Goal: Task Accomplishment & Management: Use online tool/utility

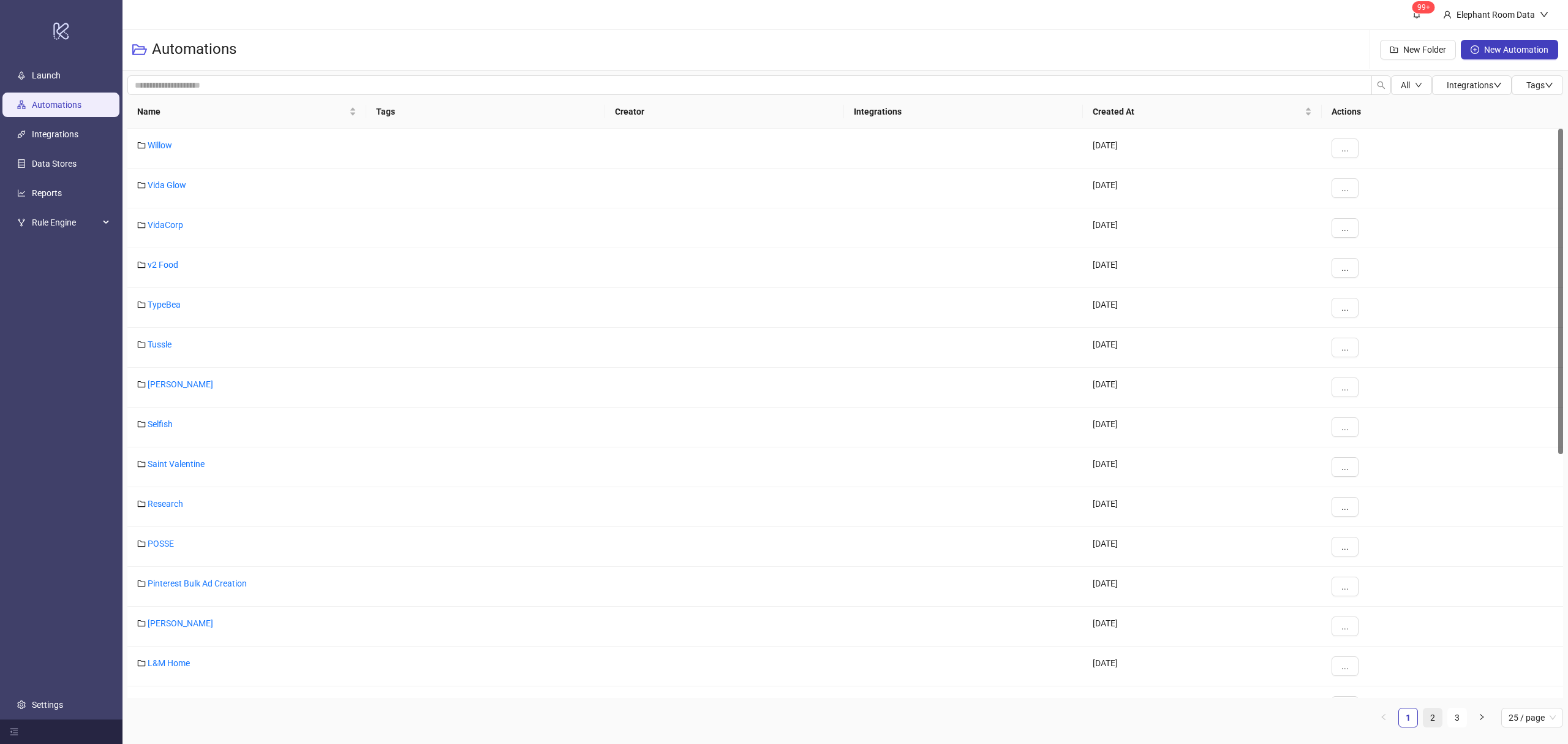
click at [1436, 717] on link "2" at bounding box center [1433, 718] width 18 height 18
click at [159, 467] on link "ATP" at bounding box center [155, 464] width 16 height 10
click at [161, 508] on link "Assembly Label" at bounding box center [177, 504] width 59 height 10
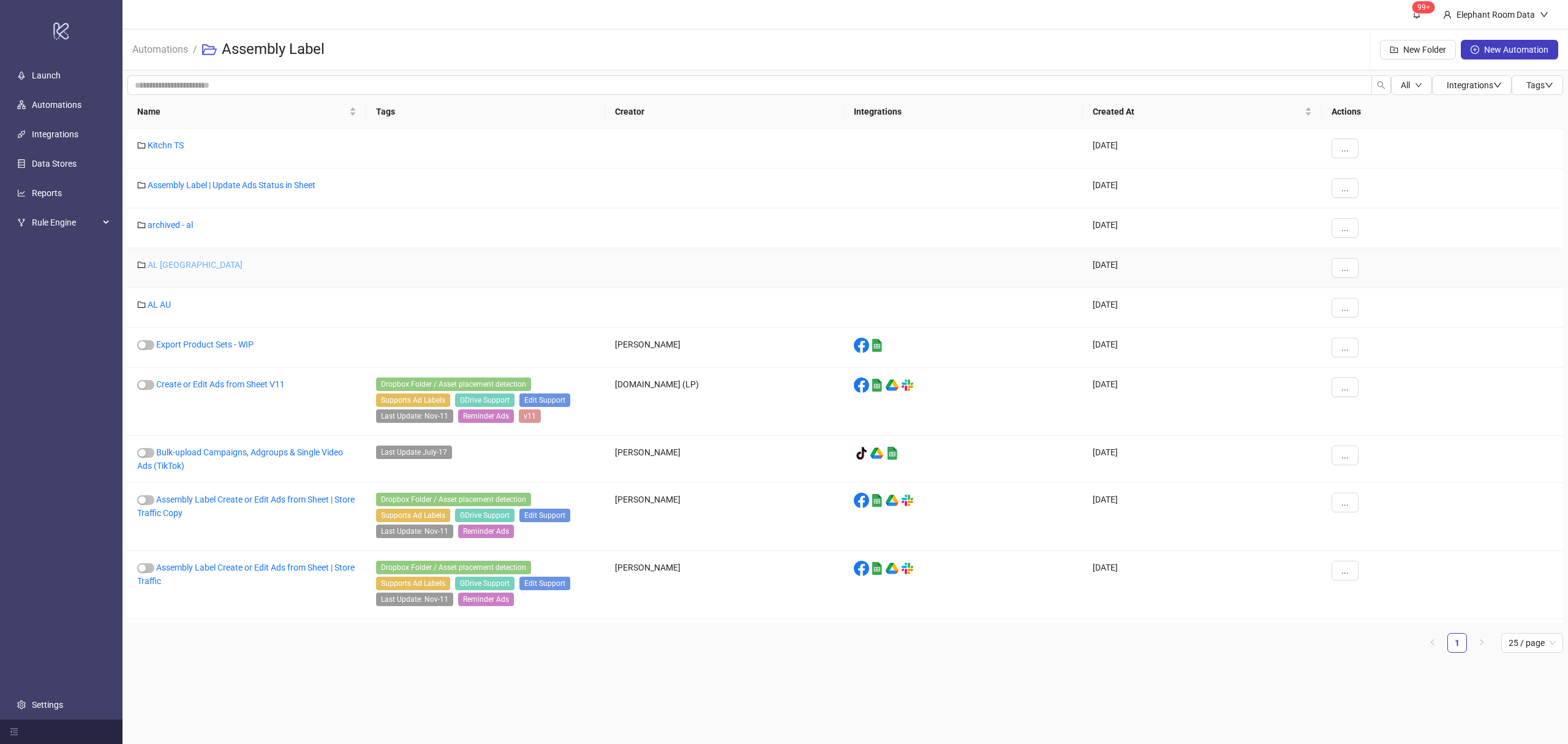
click at [155, 269] on link "AL [GEOGRAPHIC_DATA]" at bounding box center [194, 264] width 95 height 10
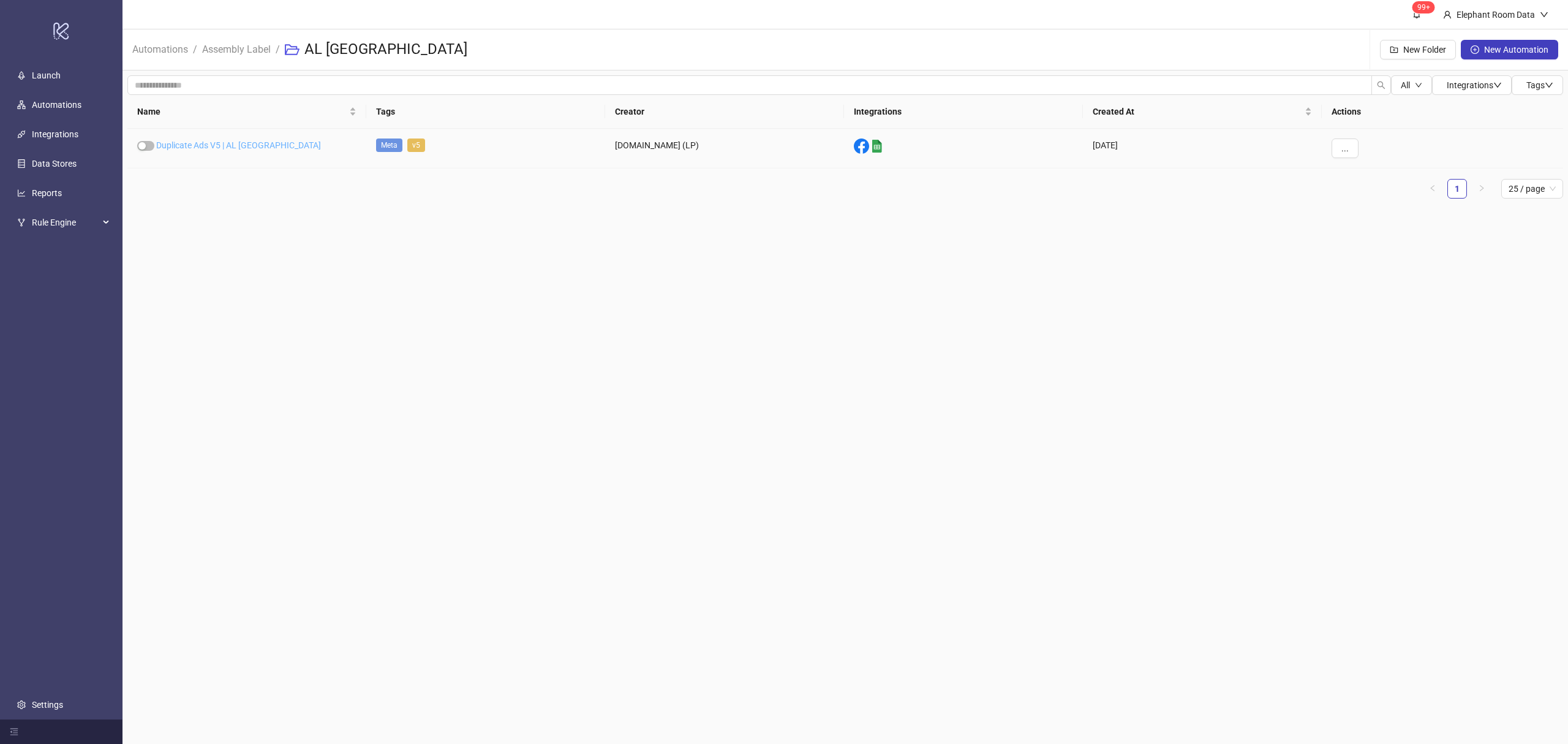
click at [223, 148] on link "Duplicate Ads V5 | AL [GEOGRAPHIC_DATA]" at bounding box center [239, 145] width 165 height 10
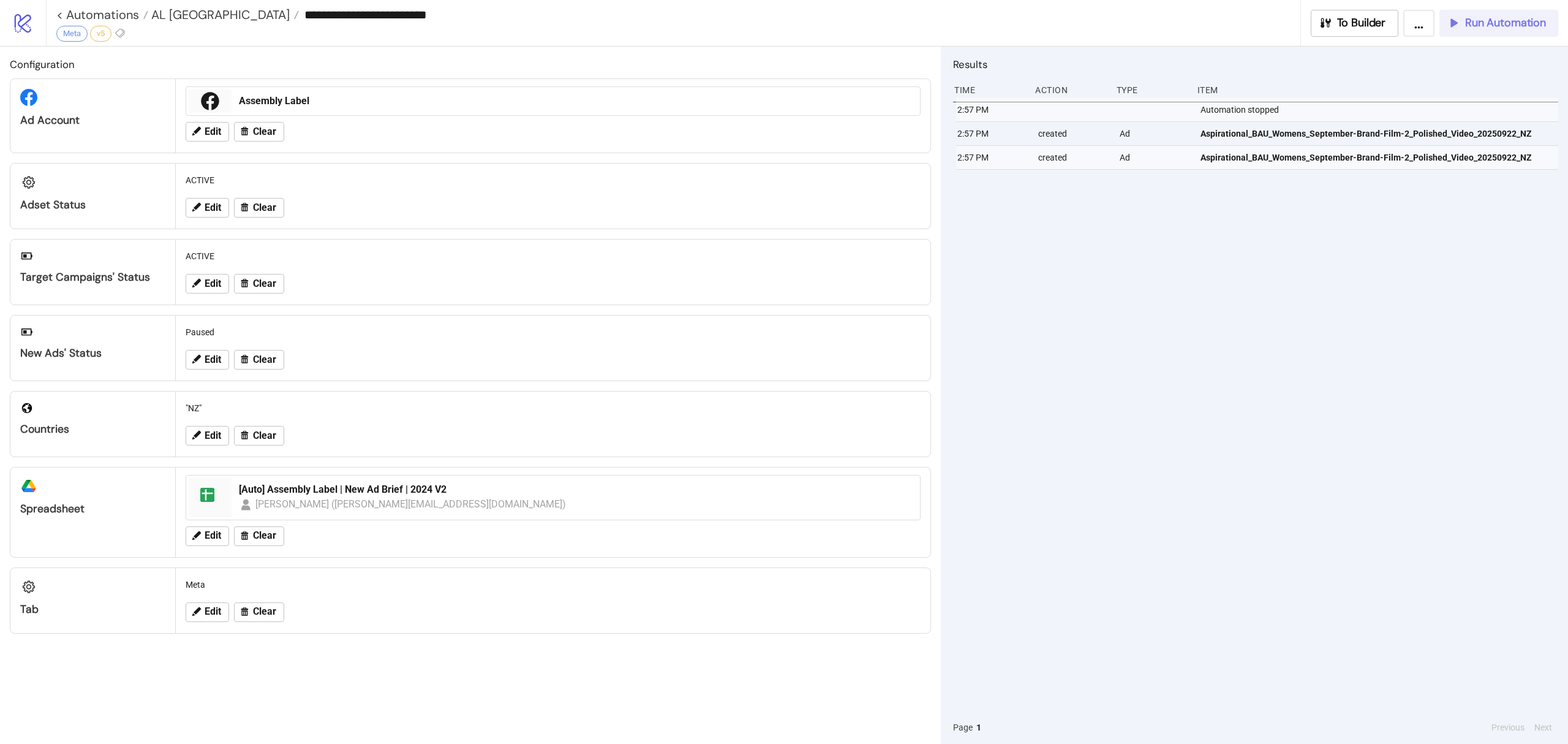
click at [1510, 32] on button "Run Automation" at bounding box center [1499, 23] width 119 height 27
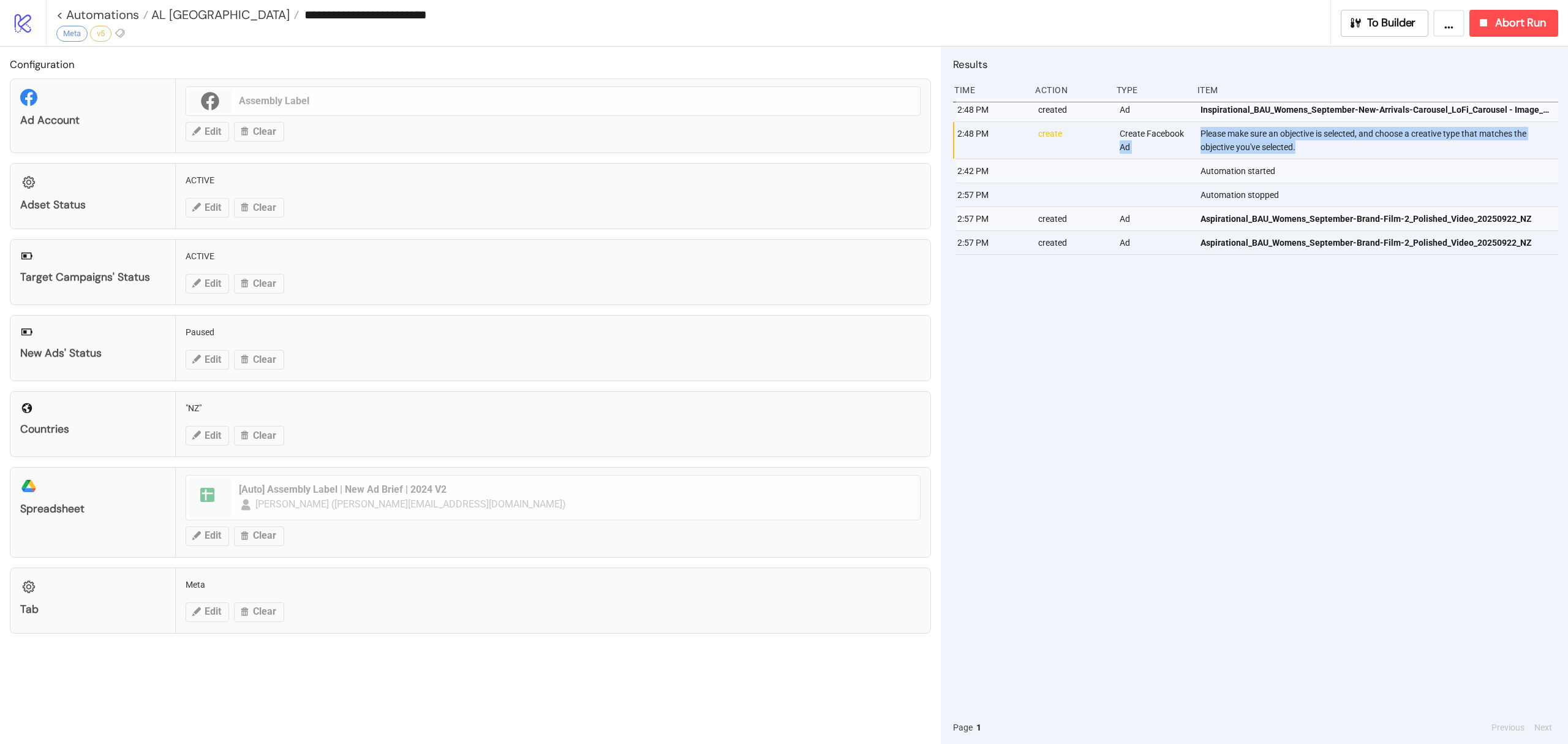
drag, startPoint x: 1324, startPoint y: 150, endPoint x: 1191, endPoint y: 133, distance: 134.1
click at [1191, 133] on div "2:48 PM create Create Facebook Ad Please make sure an objective is selected, an…" at bounding box center [1258, 140] width 605 height 37
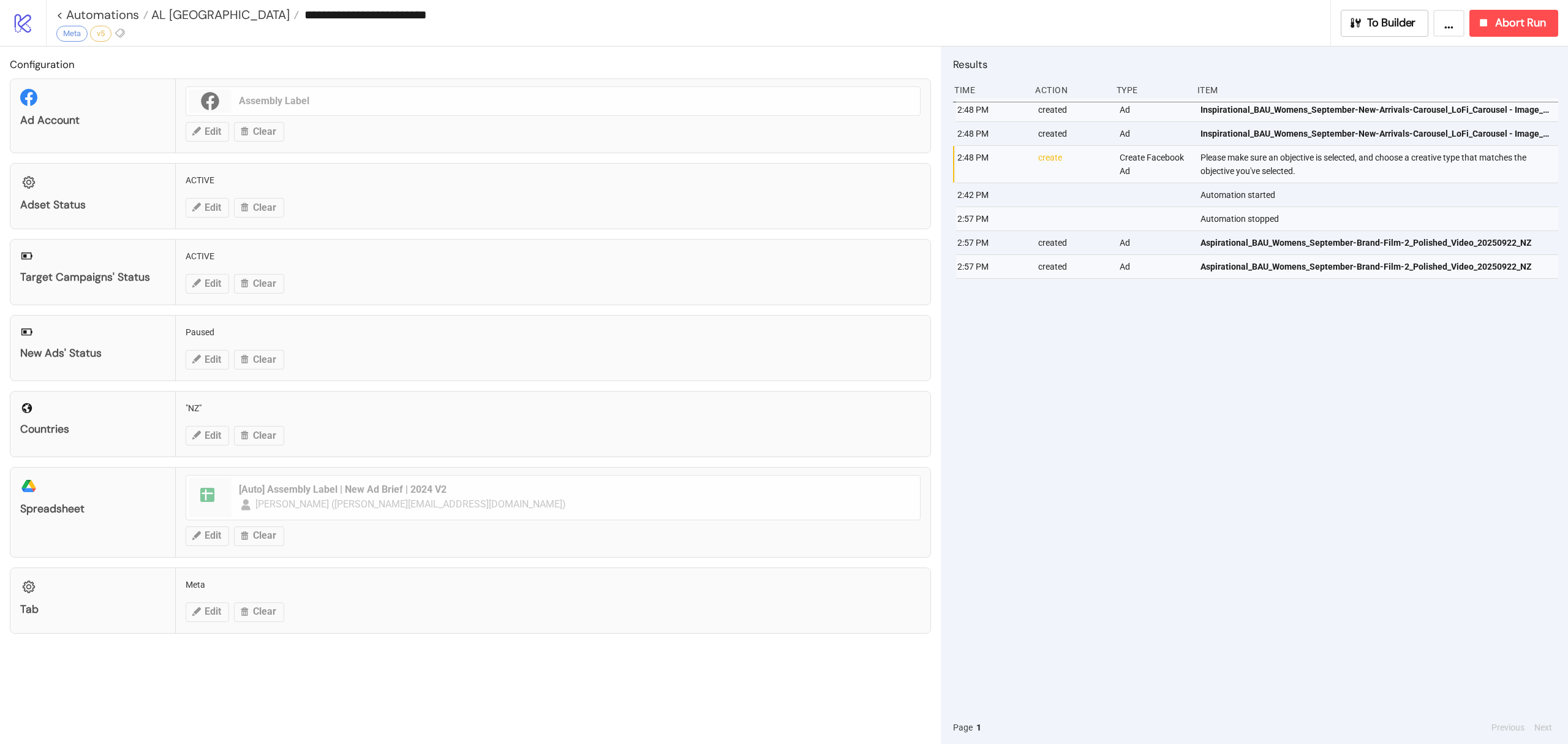
click at [1269, 485] on div "2:48 PM created Ad Inspirational_BAU_Womens_September-New-Arrivals-Carousel_LoF…" at bounding box center [1255, 405] width 605 height 613
